Goal: Task Accomplishment & Management: Manage account settings

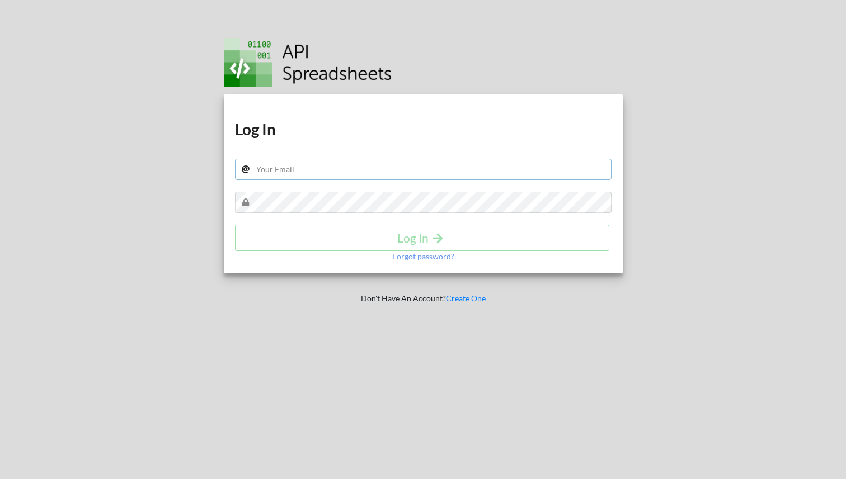
click at [275, 161] on input "text" at bounding box center [423, 169] width 376 height 21
click at [288, 182] on div "Download hidden Download hidden Log In Log In Forgot password?" at bounding box center [423, 184] width 399 height 179
click at [288, 172] on input "text" at bounding box center [423, 169] width 376 height 21
type input "[EMAIL_ADDRESS][DOMAIN_NAME]"
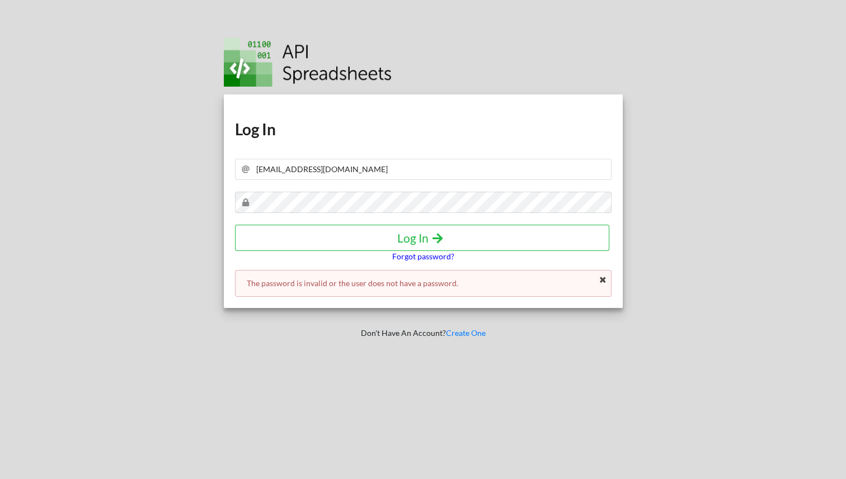
click at [425, 259] on p "Forgot password?" at bounding box center [423, 256] width 62 height 11
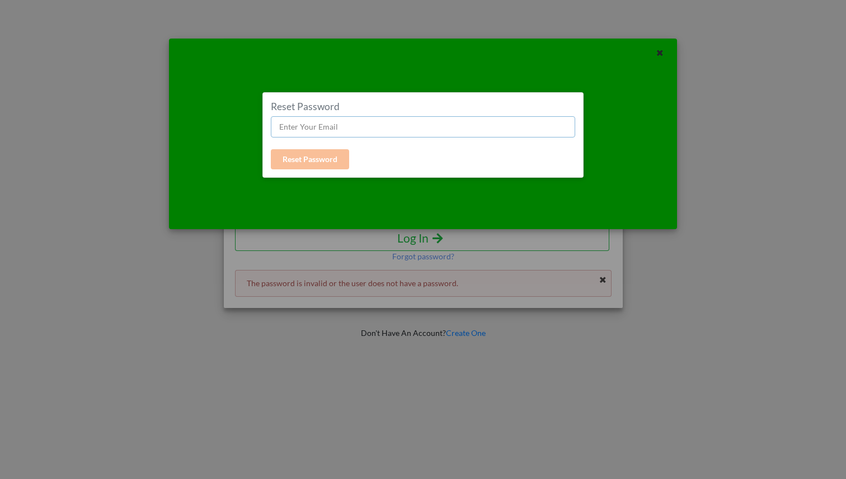
click at [315, 129] on input "text" at bounding box center [423, 126] width 304 height 21
paste input "[EMAIL_ADDRESS][DOMAIN_NAME]"
type input "[EMAIL_ADDRESS][DOMAIN_NAME]"
click at [309, 161] on button "Reset Password" at bounding box center [310, 159] width 78 height 20
